Goal: Transaction & Acquisition: Purchase product/service

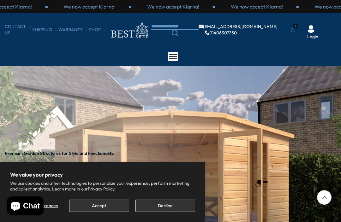
click at [89, 207] on button "Accept" at bounding box center [99, 206] width 60 height 12
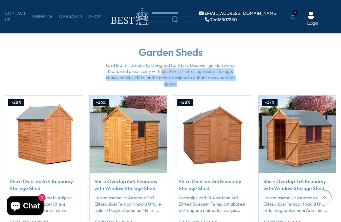
scroll to position [458, 0]
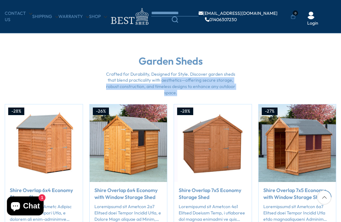
click at [33, 89] on div "Garden Sheds Crafted for Durability, Designed for Style. Discover garden sheds …" at bounding box center [170, 162] width 341 height 213
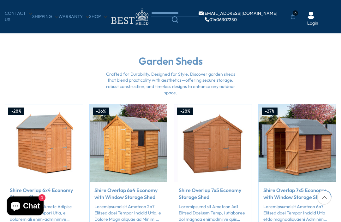
click at [196, 154] on img "3 / 50" at bounding box center [213, 143] width 78 height 78
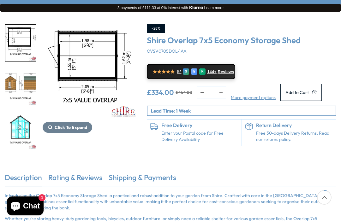
scroll to position [68, 0]
